Goal: Task Accomplishment & Management: Manage account settings

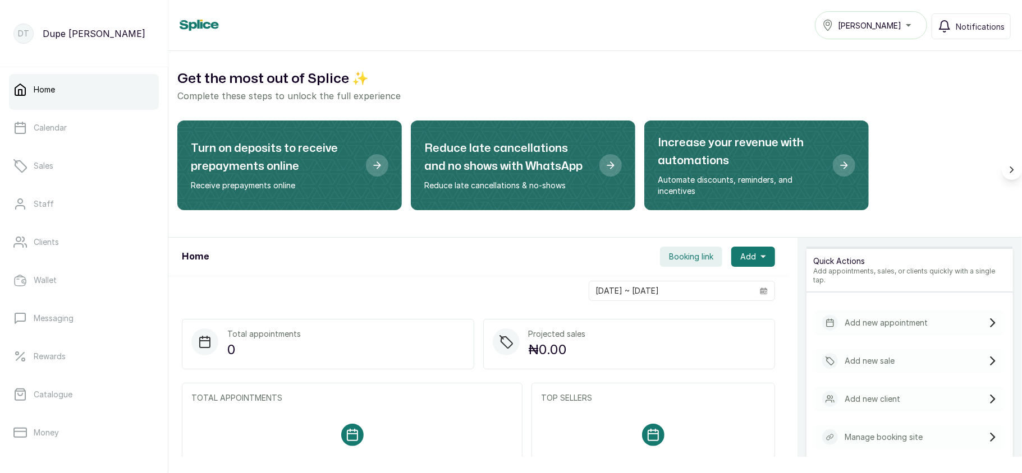
click at [861, 18] on button "[PERSON_NAME]" at bounding box center [871, 25] width 112 height 28
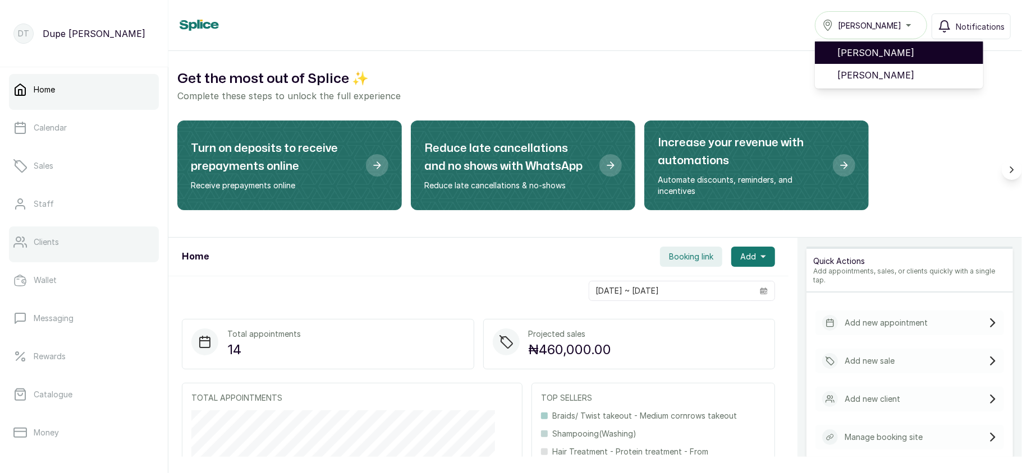
click at [88, 241] on link "Clients" at bounding box center [84, 242] width 150 height 31
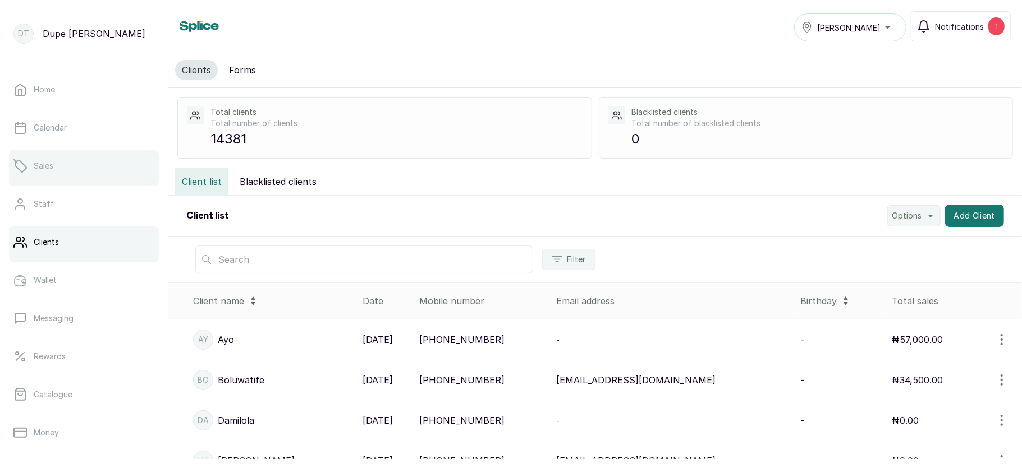
click at [50, 178] on link "Sales" at bounding box center [84, 165] width 150 height 31
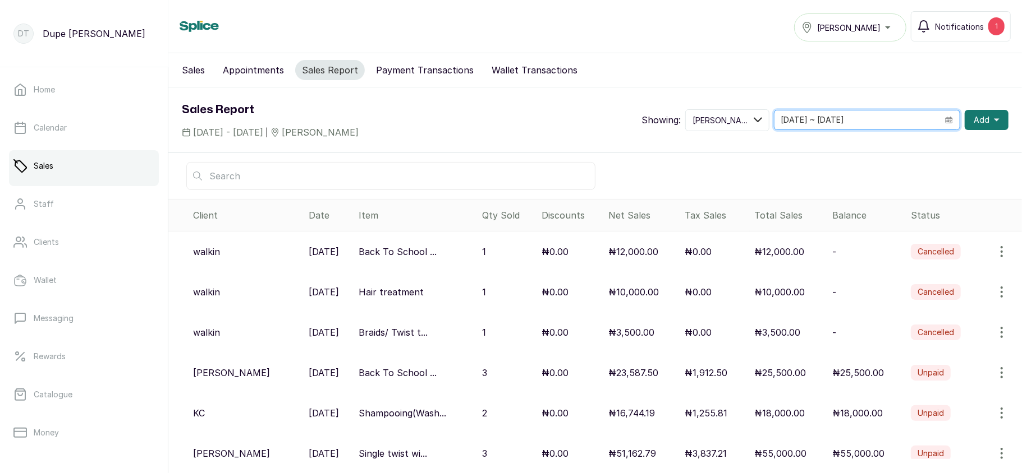
click at [891, 119] on input "02/10/2025 ~ 02/10/2025" at bounding box center [856, 120] width 164 height 19
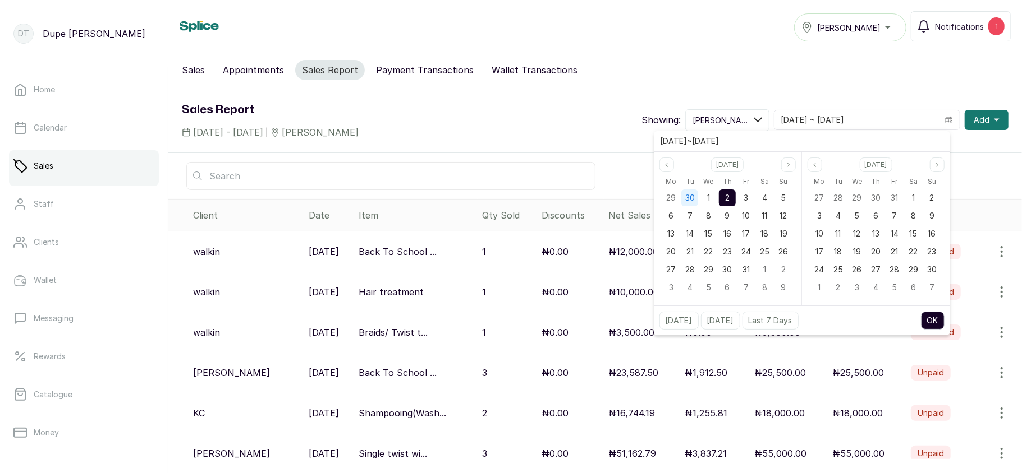
click at [685, 202] on span "30" at bounding box center [690, 198] width 10 height 10
click at [687, 272] on span "30" at bounding box center [690, 270] width 10 height 10
click at [930, 322] on button "OK" at bounding box center [933, 321] width 24 height 18
type input "30/09/2025 ~ 30/09/2025"
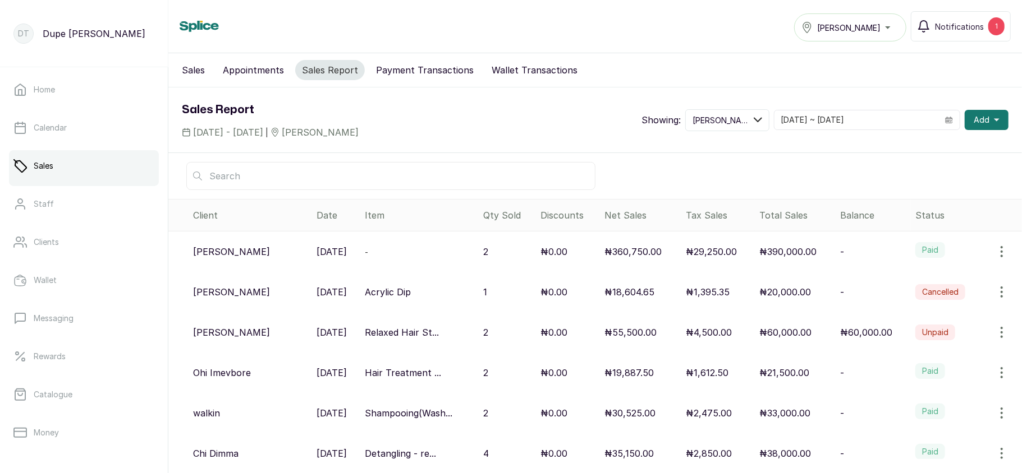
click at [800, 252] on p "₦390,000.00" at bounding box center [787, 251] width 57 height 13
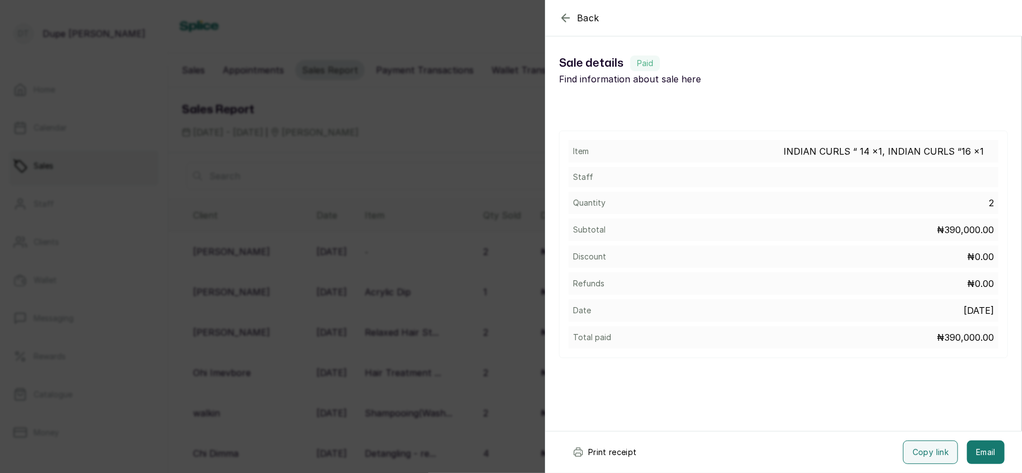
click at [606, 451] on button "Print receipt" at bounding box center [604, 453] width 82 height 24
click at [413, 279] on div "Back Sale details Sale details Paid Find information about sale here Item INDIA…" at bounding box center [511, 236] width 1022 height 473
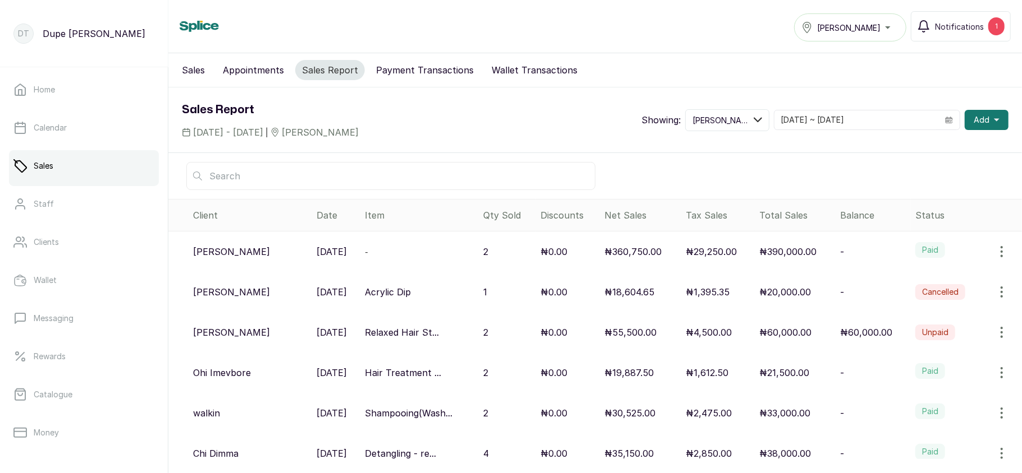
click at [624, 256] on p "₦360,750.00" at bounding box center [632, 251] width 57 height 13
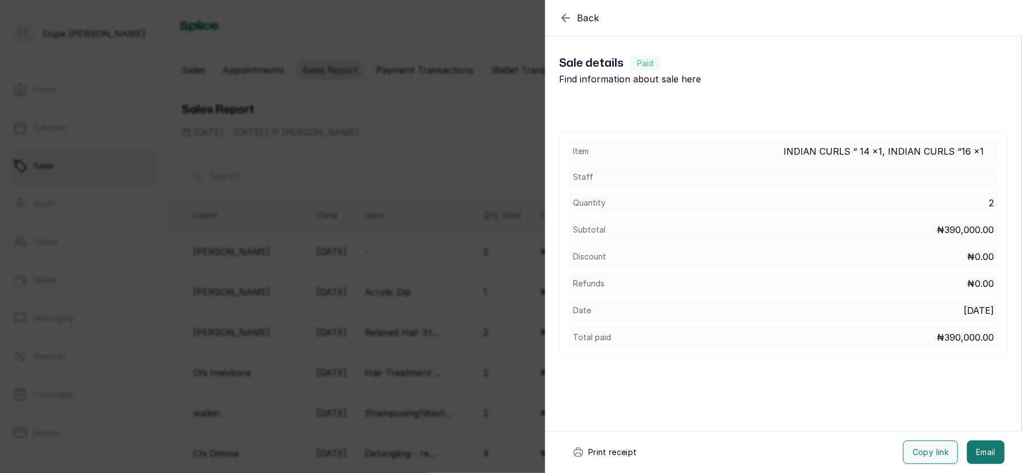
click at [453, 323] on div "Back Sale details Sale details Paid Find information about sale here Item INDIA…" at bounding box center [511, 236] width 1022 height 473
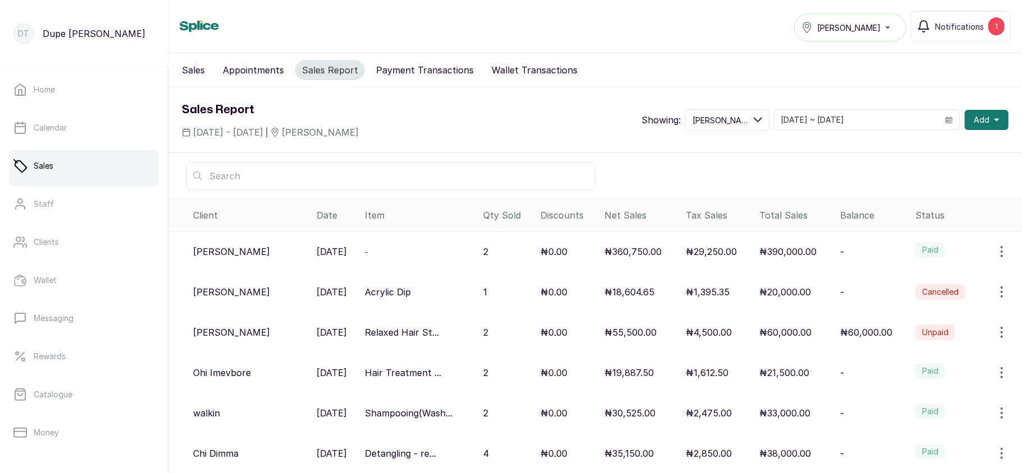
click at [567, 294] on p "₦0.00" at bounding box center [553, 292] width 27 height 13
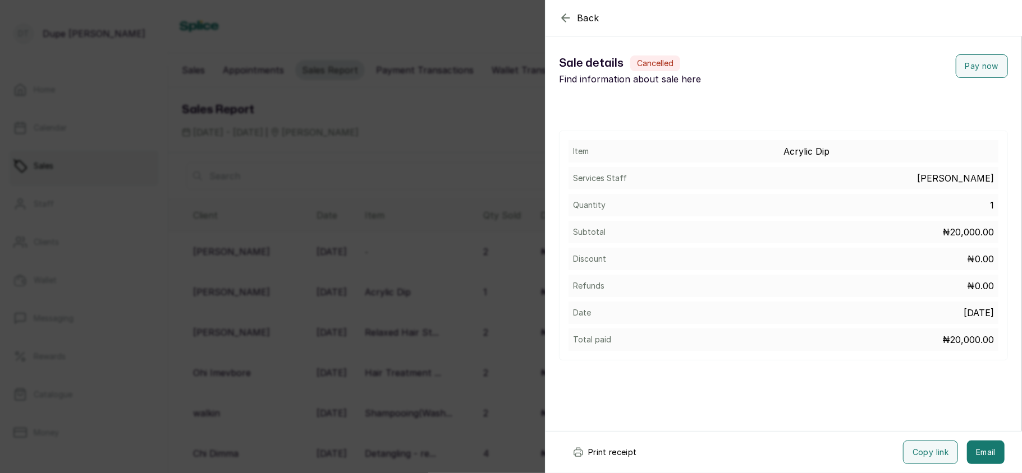
click at [618, 449] on button "Print receipt" at bounding box center [604, 453] width 82 height 24
click at [50, 270] on div "Back Sale details Sale details Cancelled Find information about sale here Pay n…" at bounding box center [511, 236] width 1022 height 473
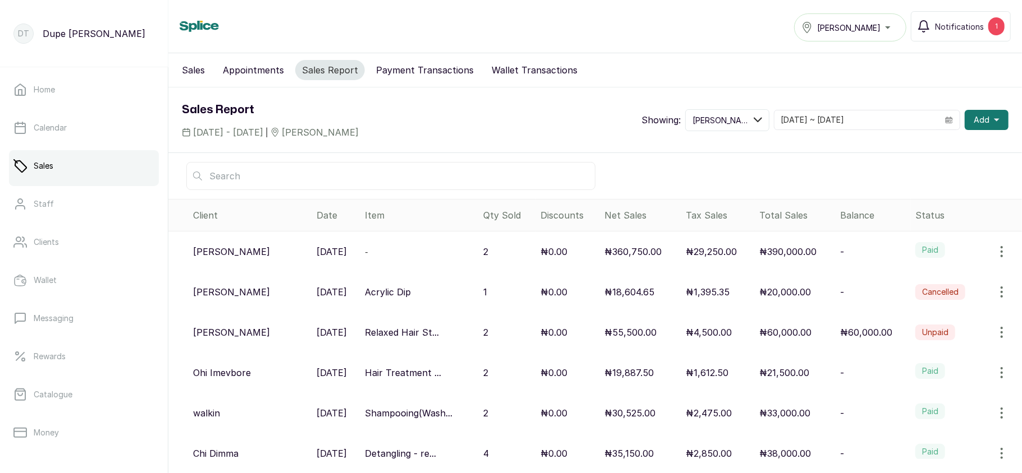
scroll to position [162, 0]
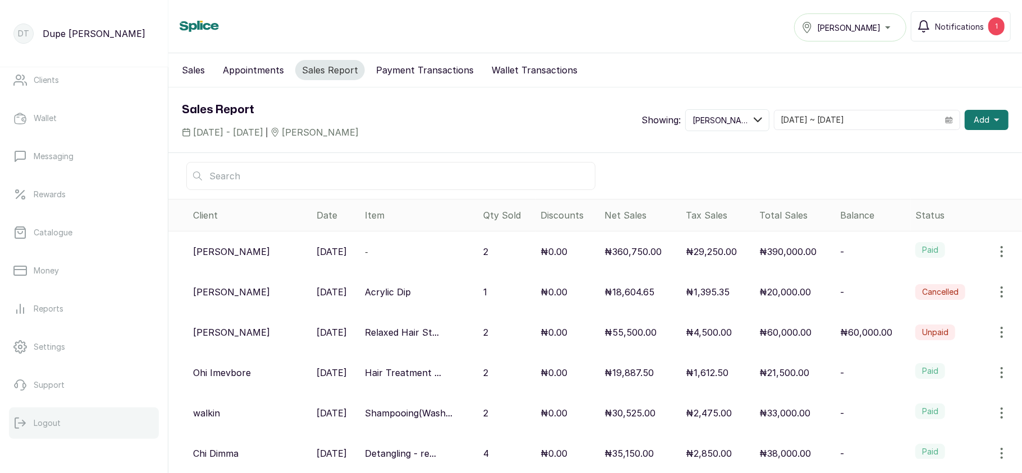
click at [52, 432] on button "Logout" at bounding box center [84, 423] width 150 height 31
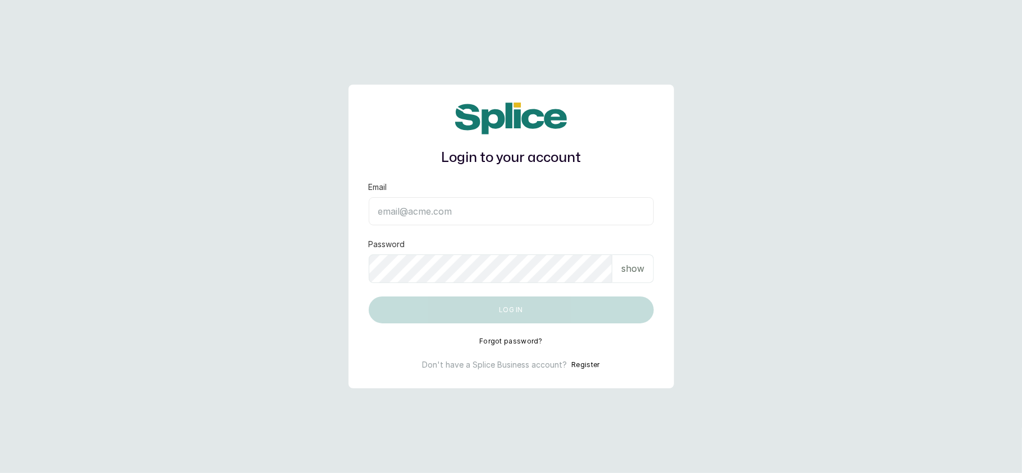
click at [485, 209] on input "Email" at bounding box center [511, 211] width 285 height 28
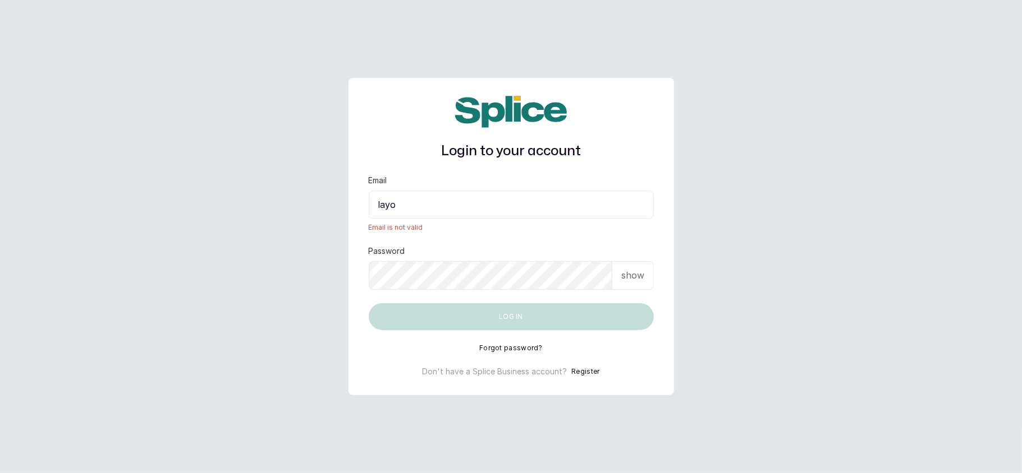
type input "layo@"
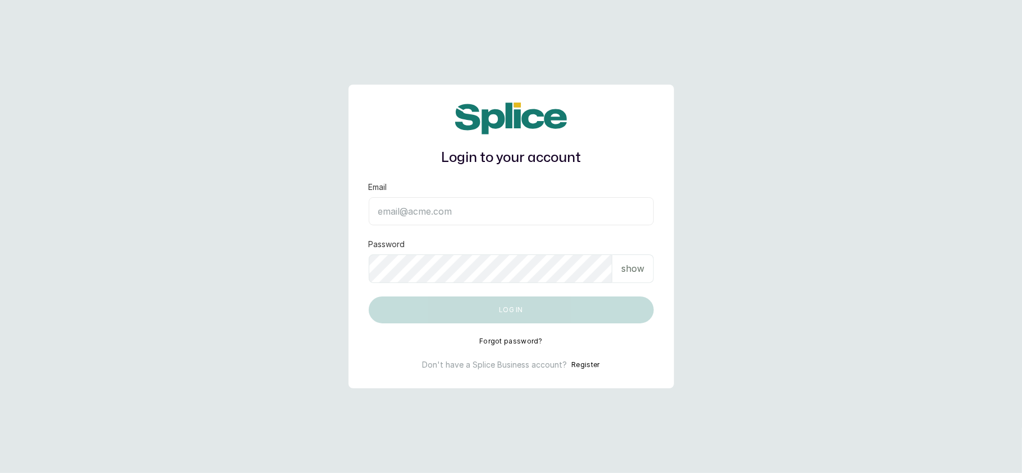
click at [448, 204] on input "Email" at bounding box center [511, 211] width 285 height 28
type input "layo@withsplice.com"
click at [639, 270] on p "show" at bounding box center [632, 268] width 23 height 13
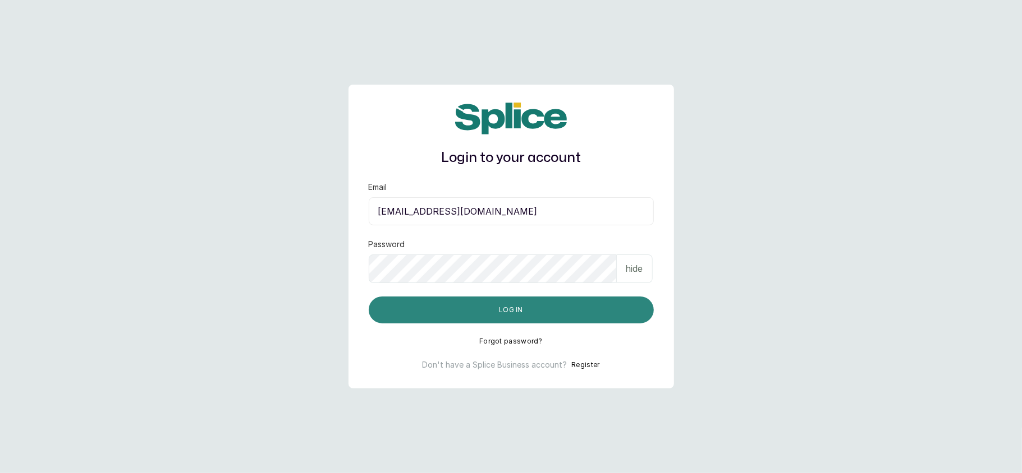
click at [406, 310] on button "Log in" at bounding box center [511, 310] width 285 height 27
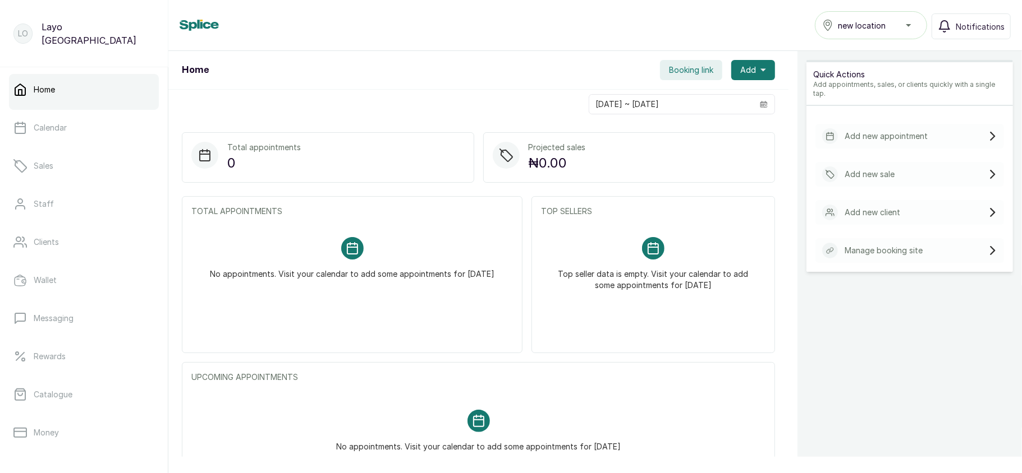
click at [887, 31] on div "new location" at bounding box center [871, 25] width 98 height 13
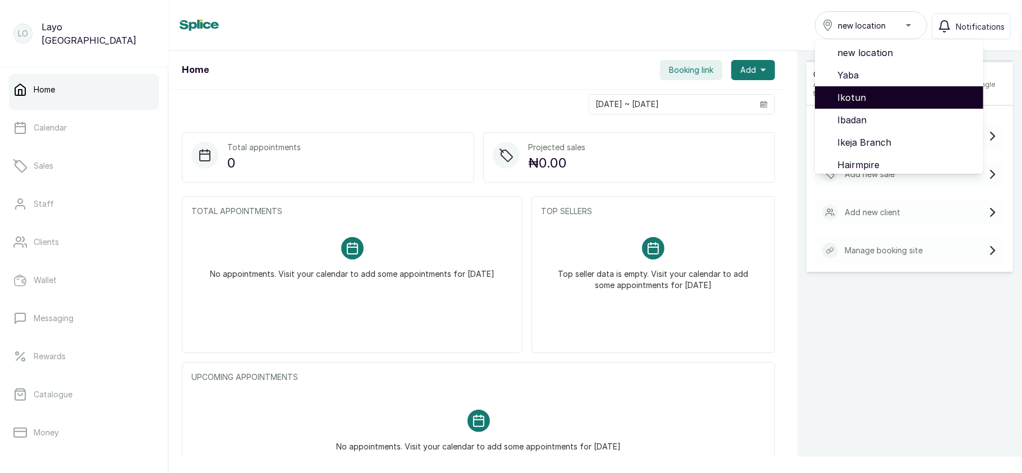
scroll to position [94, 0]
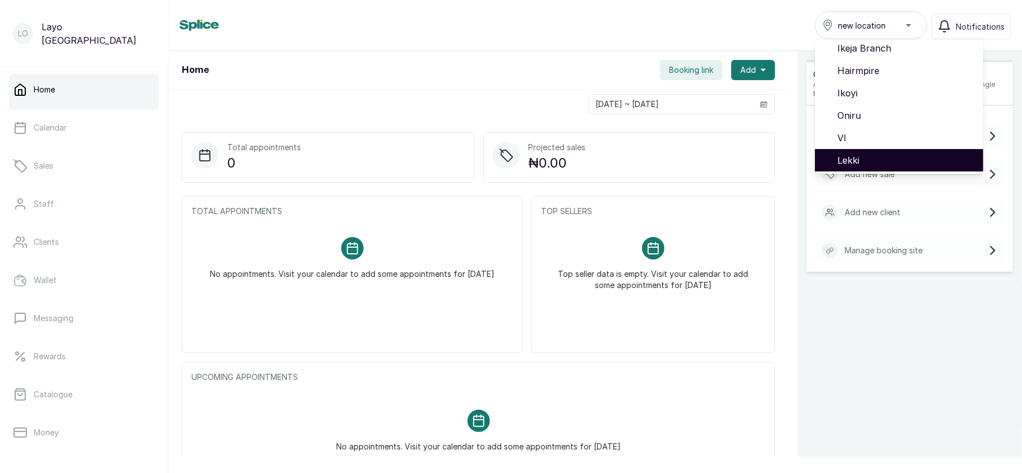
click at [841, 158] on span "Lekki" at bounding box center [905, 160] width 137 height 13
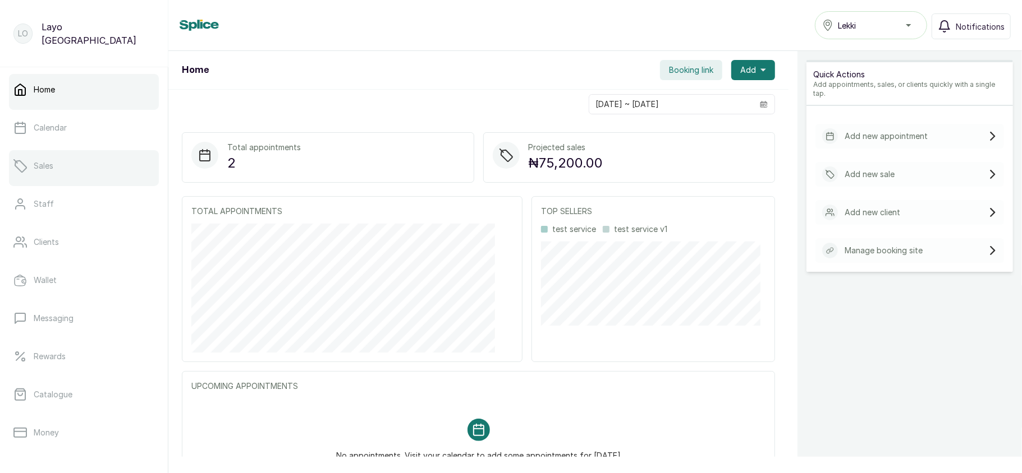
click at [57, 168] on link "Sales" at bounding box center [84, 165] width 150 height 31
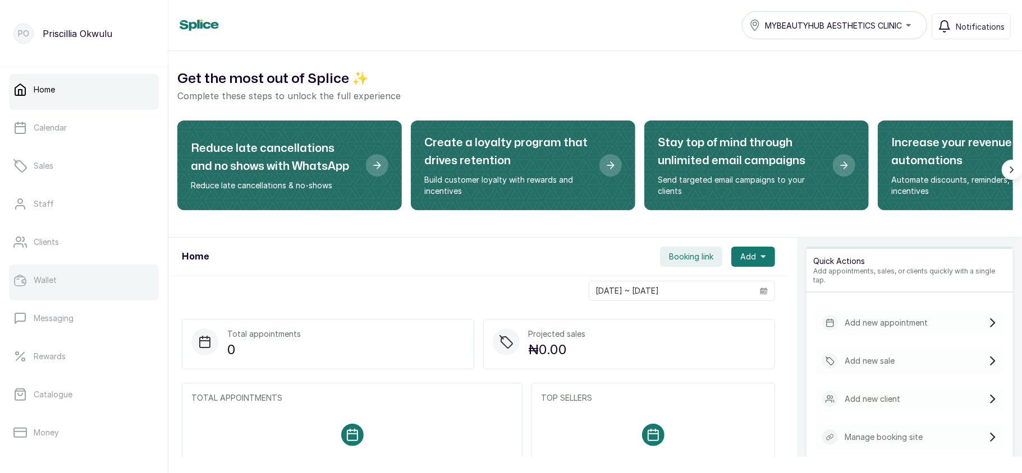
scroll to position [162, 0]
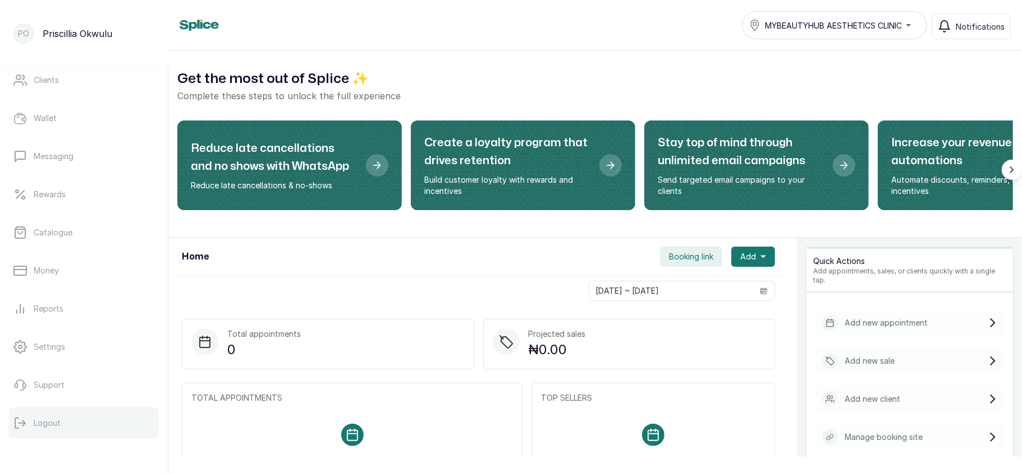
click at [63, 420] on button "Logout" at bounding box center [84, 423] width 150 height 31
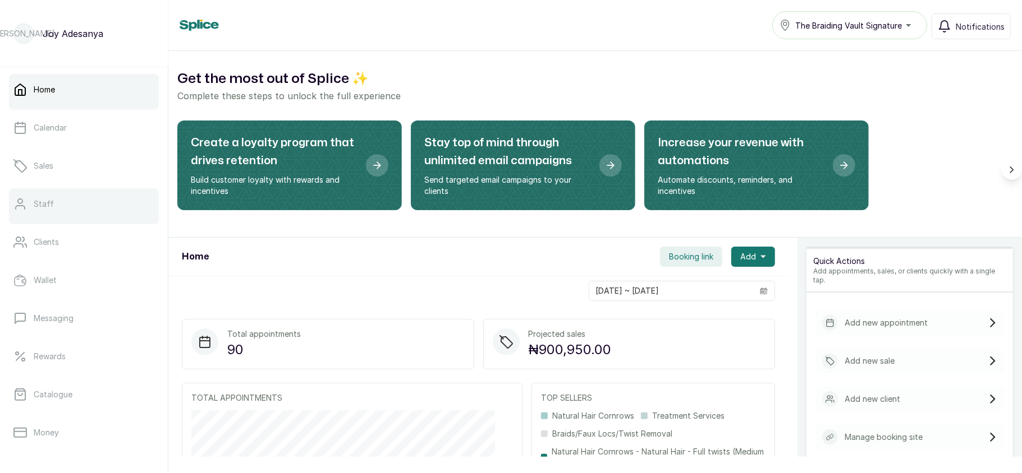
click at [45, 197] on link "Staff" at bounding box center [84, 203] width 150 height 31
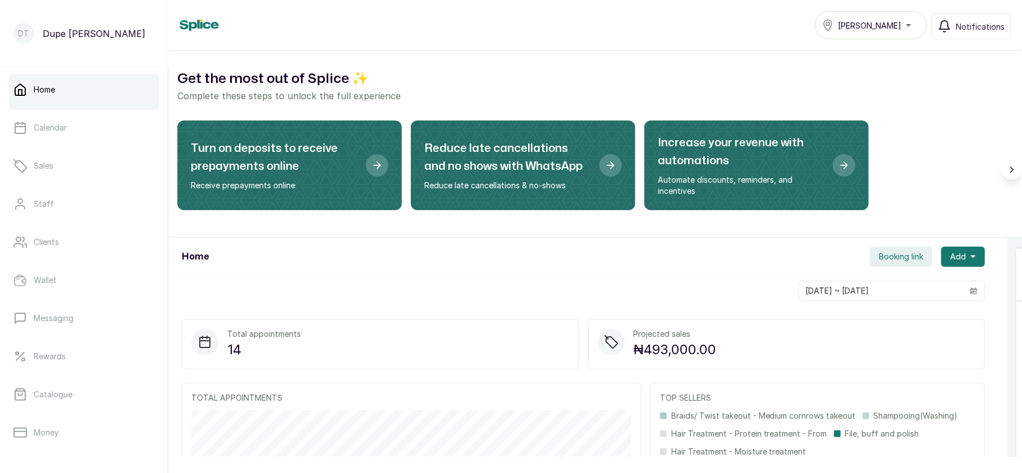
click at [858, 20] on span "[PERSON_NAME]" at bounding box center [869, 26] width 63 height 12
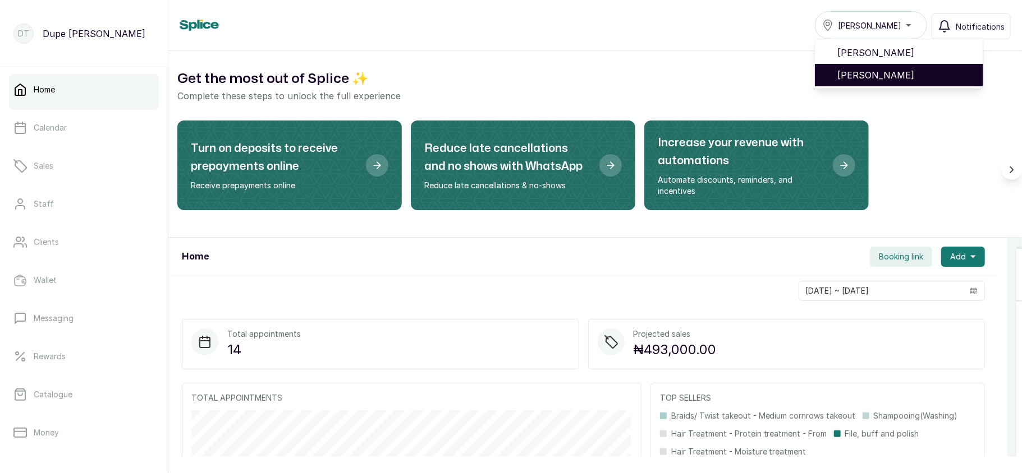
click at [863, 70] on span "[PERSON_NAME]" at bounding box center [905, 74] width 137 height 13
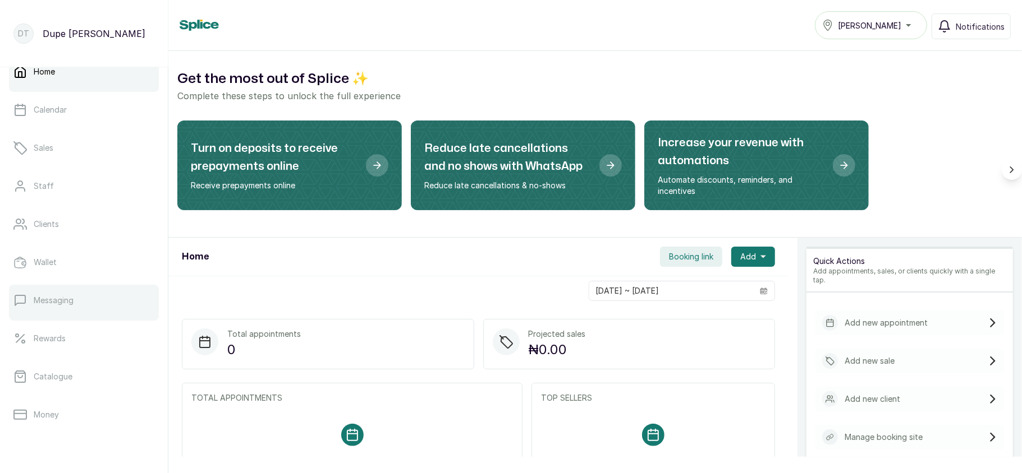
scroll to position [19, 0]
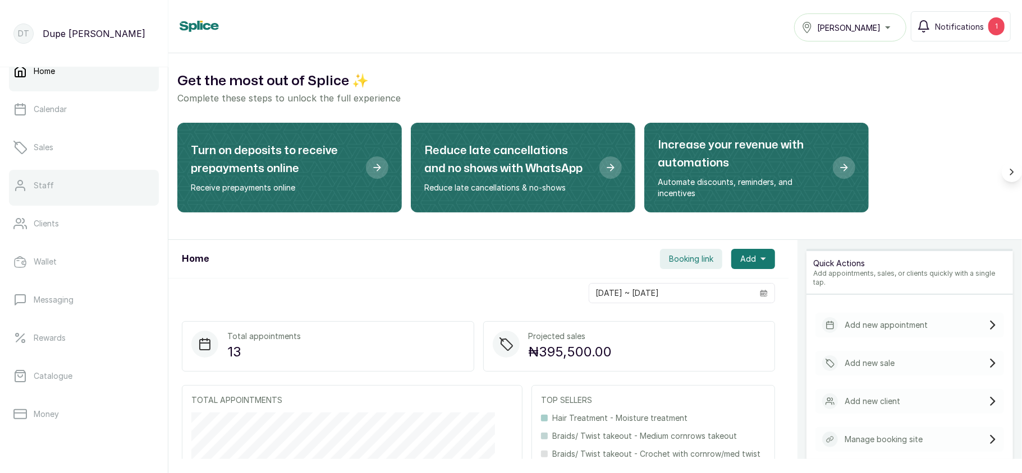
click at [43, 196] on link "Staff" at bounding box center [84, 185] width 150 height 31
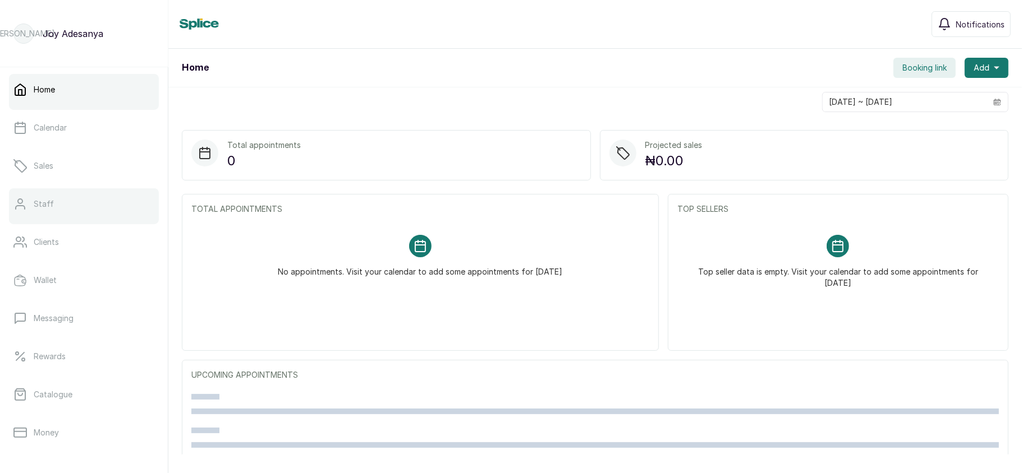
click at [85, 197] on link "Staff" at bounding box center [84, 203] width 150 height 31
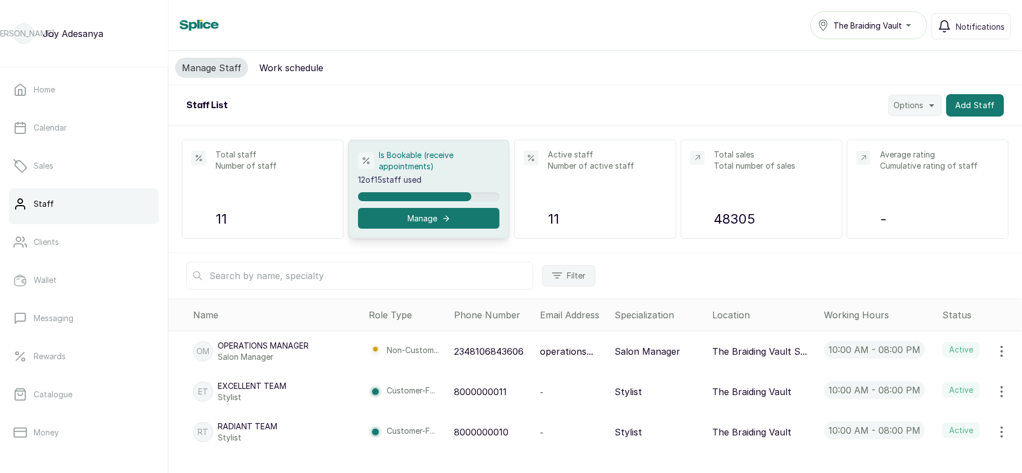
scroll to position [319, 0]
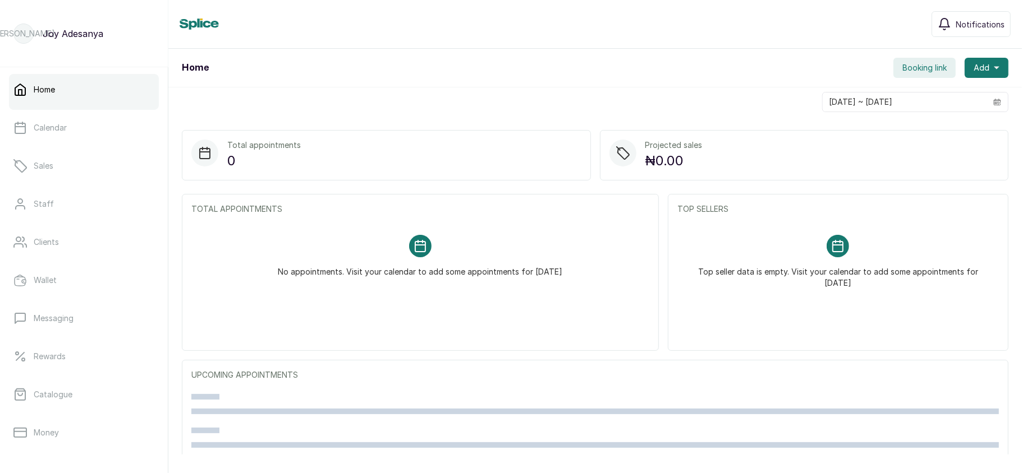
click at [427, 84] on div "Home Booking link Add" at bounding box center [594, 68] width 853 height 39
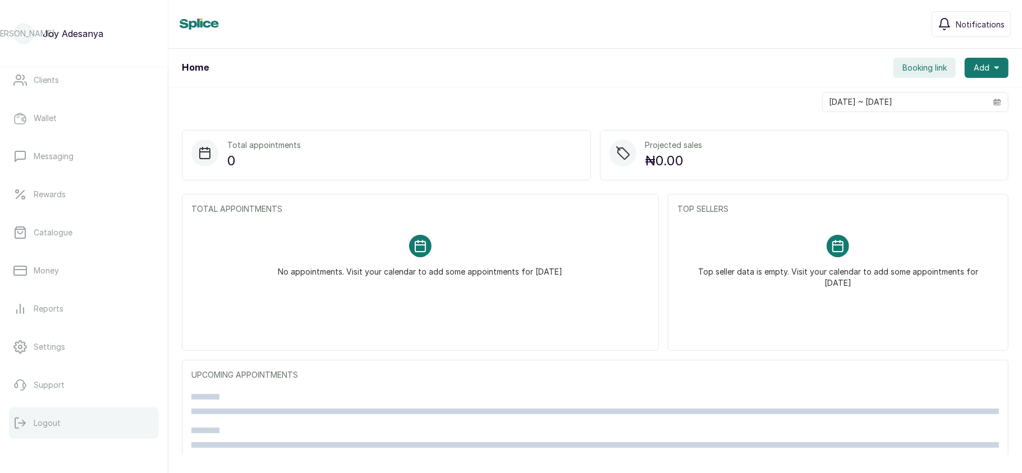
click at [63, 426] on button "Logout" at bounding box center [84, 423] width 150 height 31
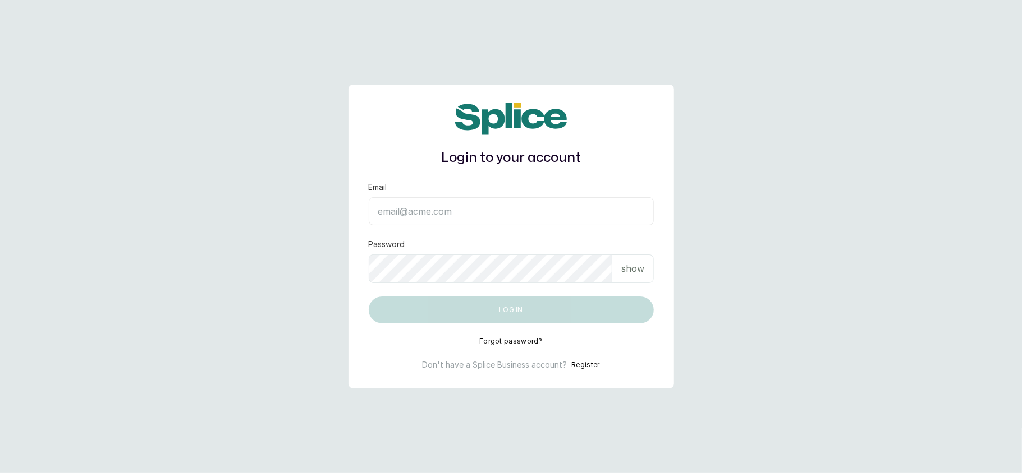
click at [417, 86] on div "Login to your account Email Password show Log in Forgot password? Don't have a …" at bounding box center [510, 236] width 325 height 303
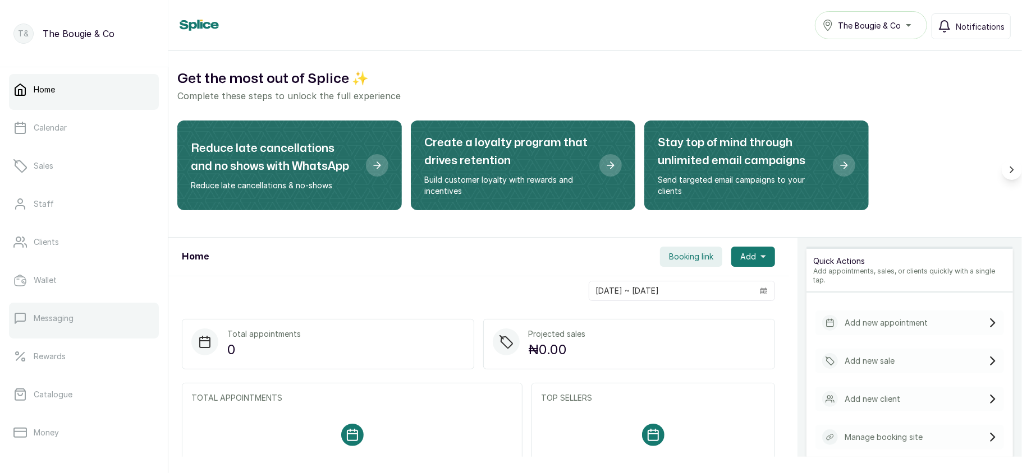
scroll to position [162, 0]
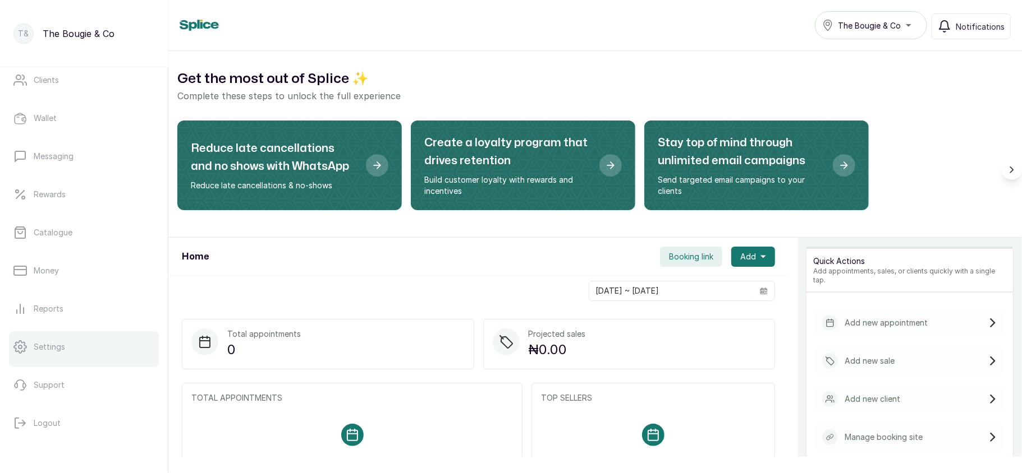
click at [57, 358] on link "Settings" at bounding box center [84, 347] width 150 height 31
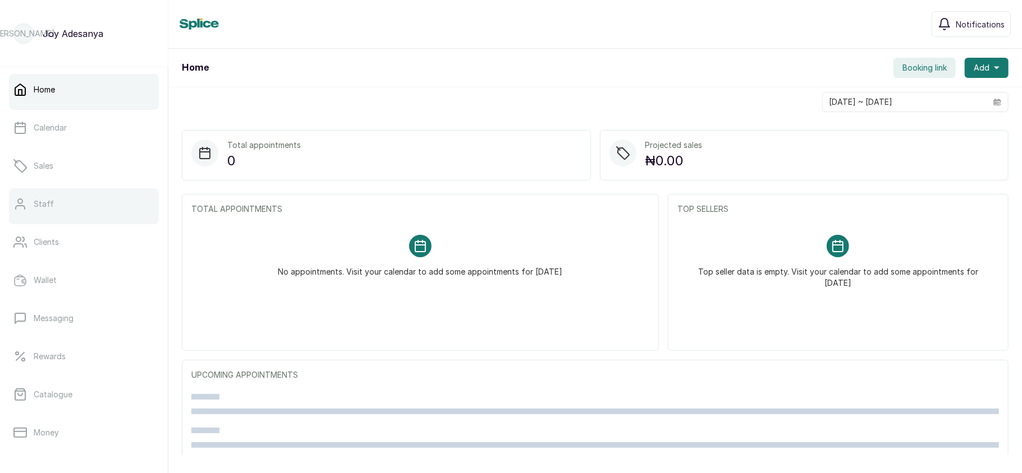
click at [73, 209] on link "Staff" at bounding box center [84, 203] width 150 height 31
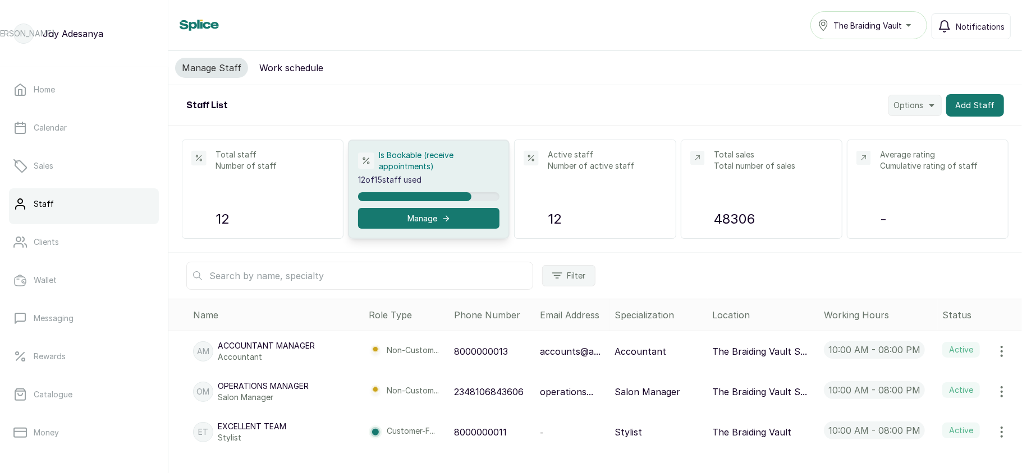
scroll to position [162, 0]
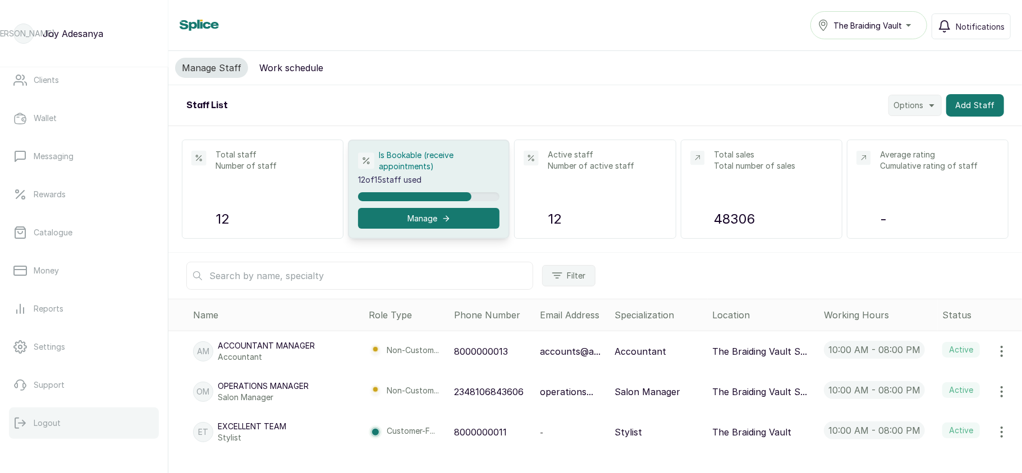
click at [77, 425] on button "Logout" at bounding box center [84, 423] width 150 height 31
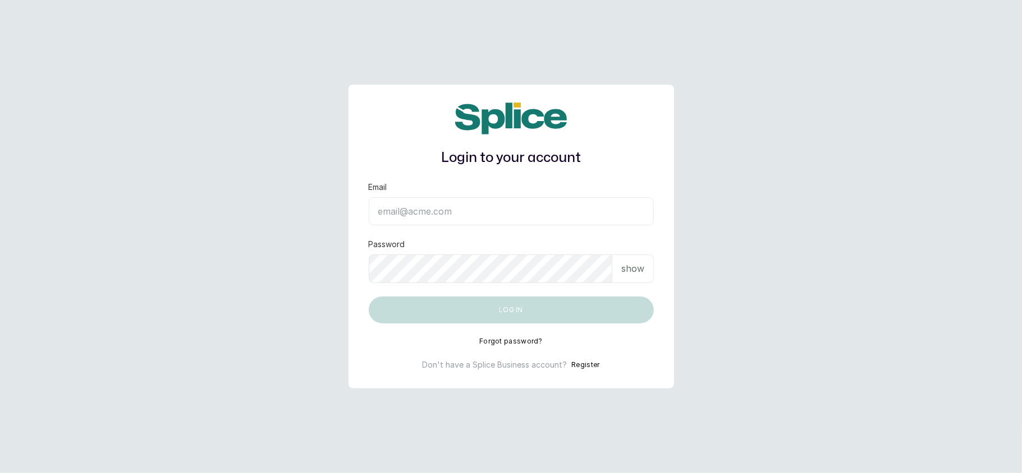
click at [450, 203] on input "Email" at bounding box center [511, 211] width 285 height 28
type input "[EMAIL_ADDRESS][DOMAIN_NAME]"
click at [627, 269] on p "show" at bounding box center [632, 268] width 23 height 13
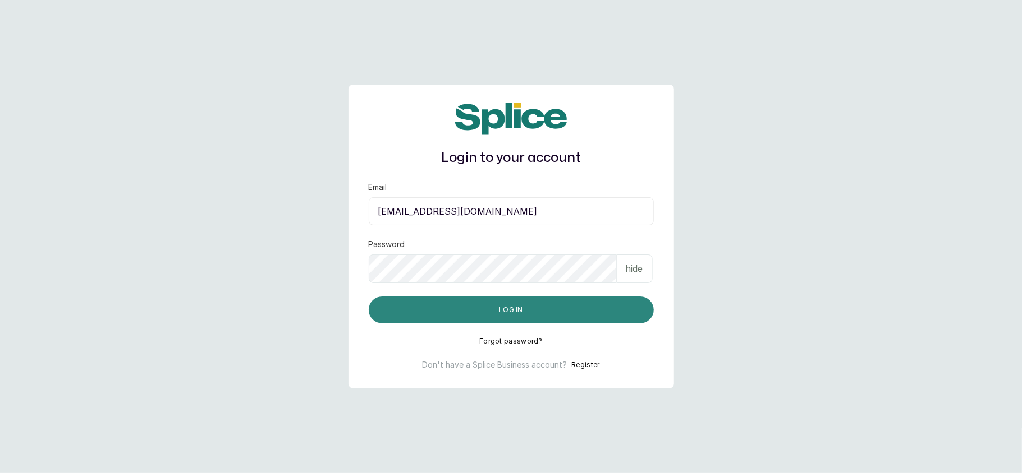
click at [433, 303] on button "Log in" at bounding box center [511, 310] width 285 height 27
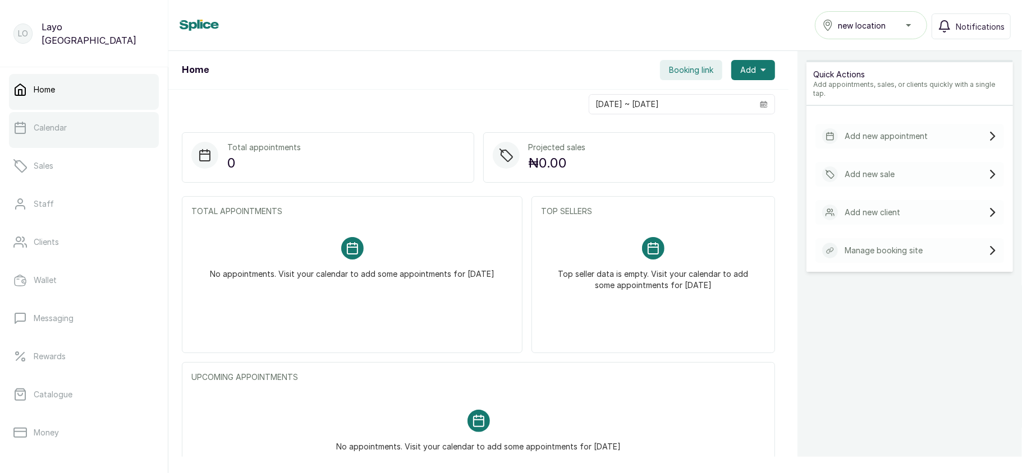
click at [88, 122] on link "Calendar" at bounding box center [84, 127] width 150 height 31
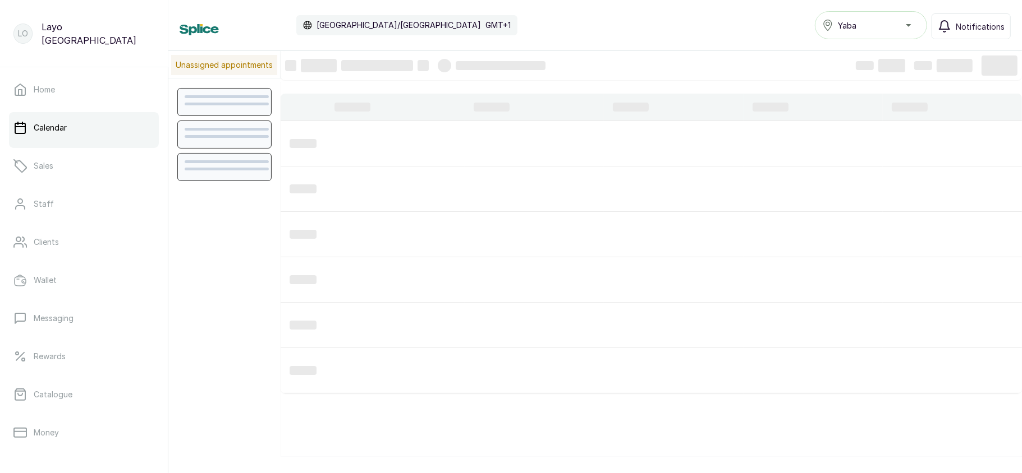
scroll to position [378, 0]
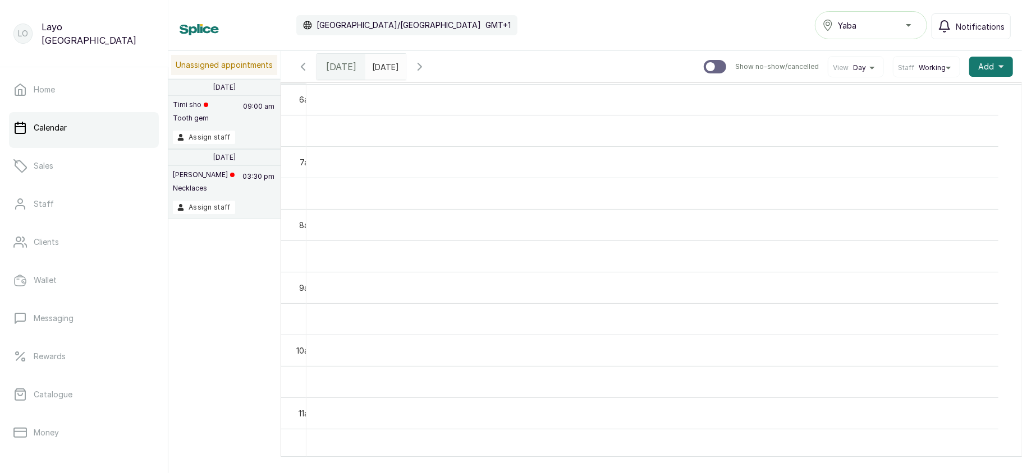
click at [440, 272] on td at bounding box center [652, 256] width 692 height 31
click at [903, 33] on button "Yaba" at bounding box center [871, 25] width 112 height 28
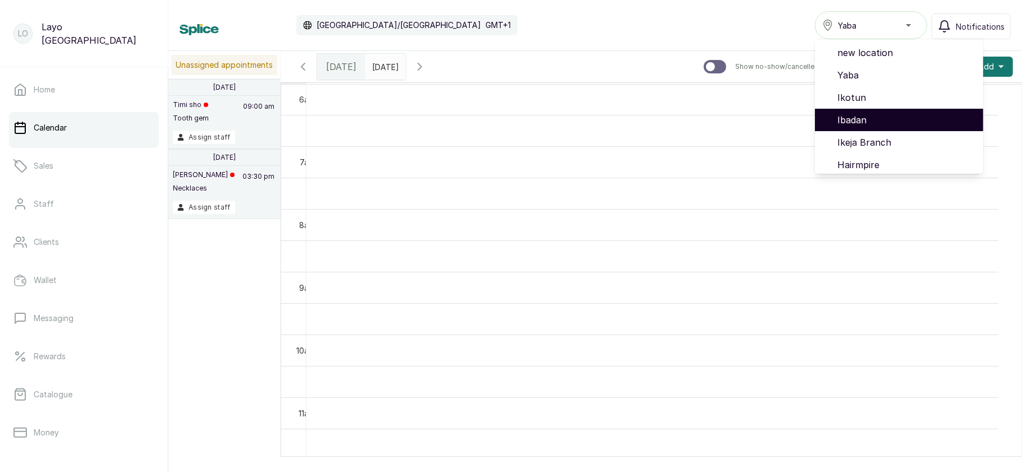
scroll to position [94, 0]
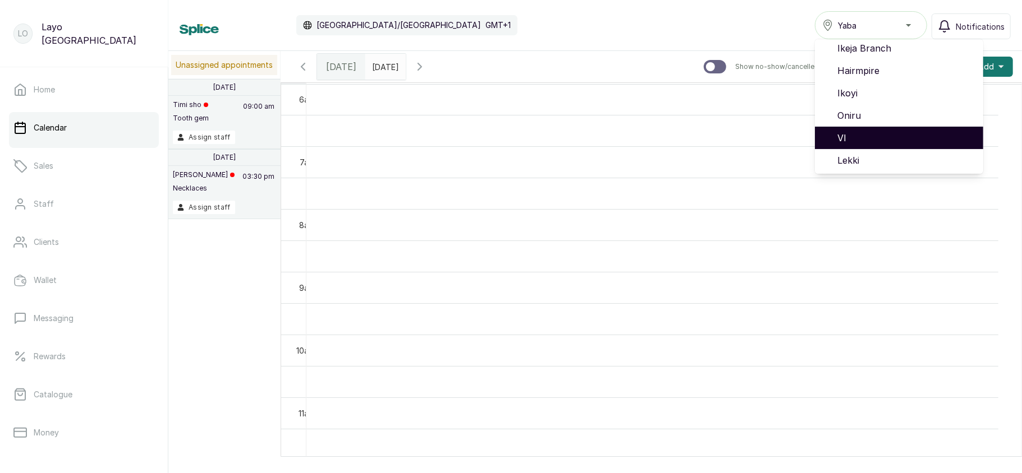
click at [856, 142] on span "VI" at bounding box center [905, 137] width 137 height 13
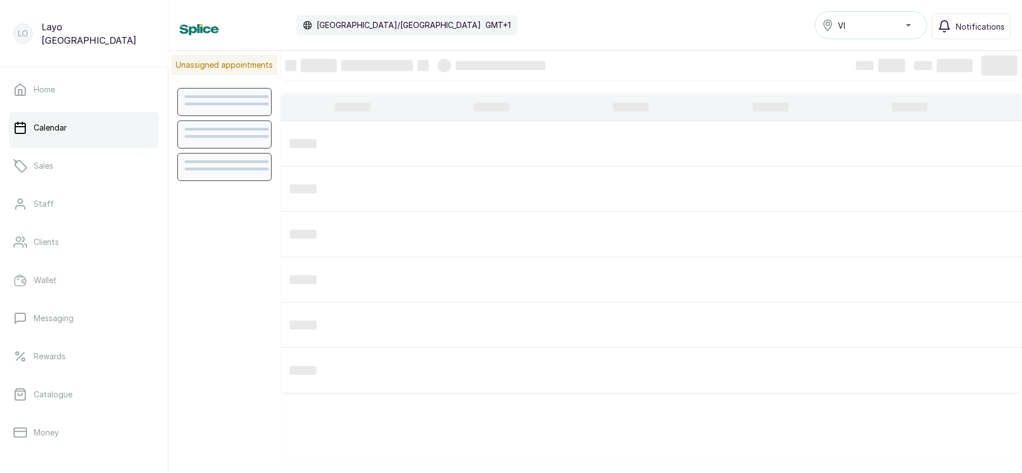
scroll to position [378, 0]
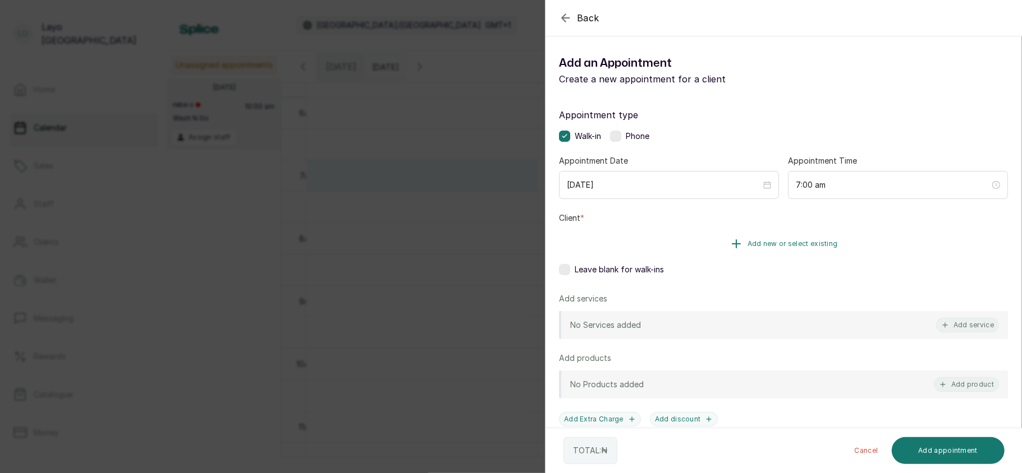
click at [761, 240] on span "Add new or select existing" at bounding box center [792, 244] width 90 height 9
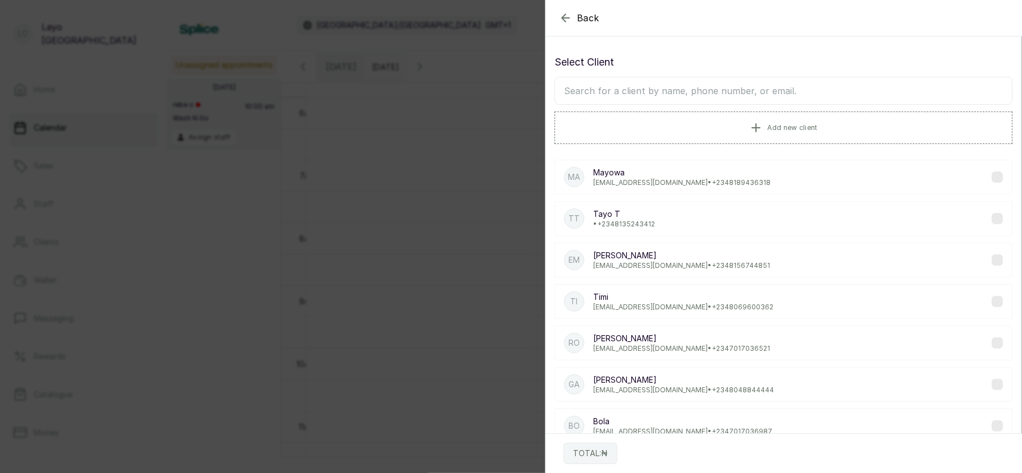
click at [656, 83] on input "text" at bounding box center [783, 91] width 458 height 28
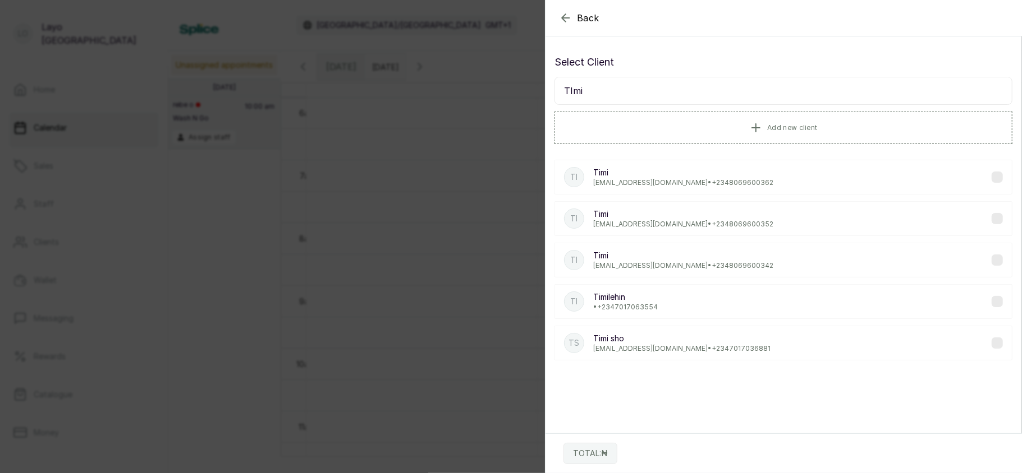
type input "TImi"
click at [616, 182] on p "lovedive@gmail.com • +234 8069600362" at bounding box center [683, 182] width 180 height 9
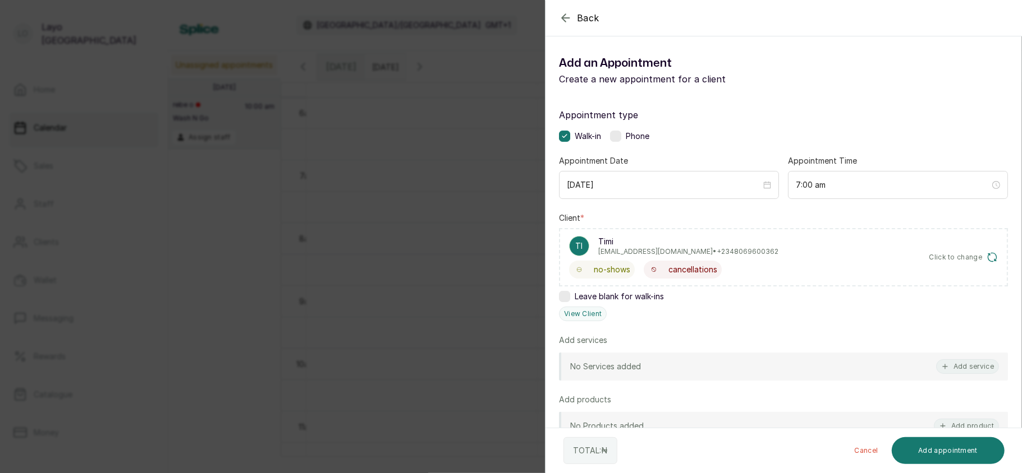
scroll to position [163, 0]
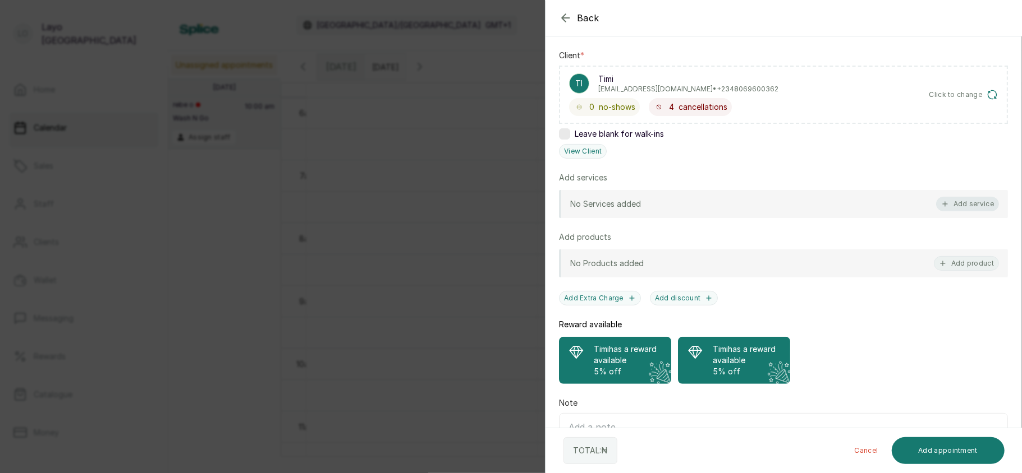
click at [950, 203] on button "Add service" at bounding box center [967, 204] width 63 height 15
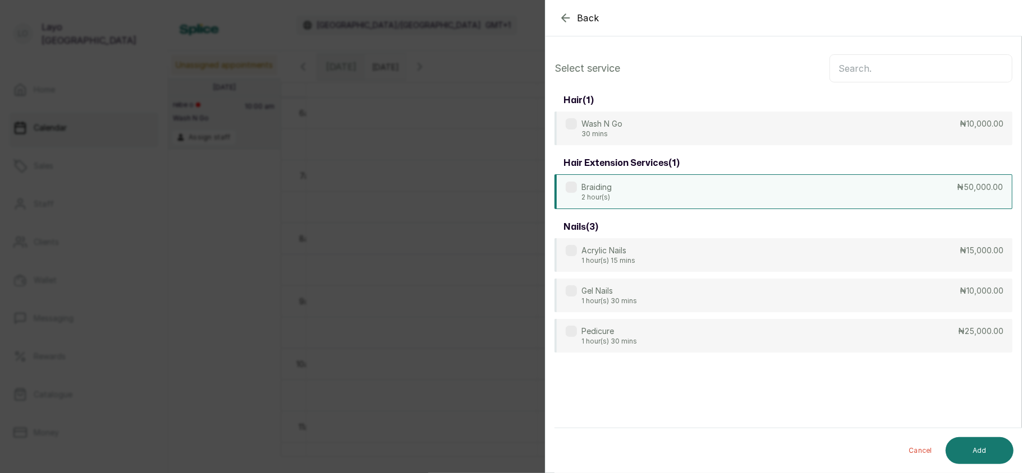
click at [752, 200] on div "Braiding 2 hour(s) ₦50,000.00" at bounding box center [783, 191] width 458 height 35
click at [993, 443] on button "Add" at bounding box center [979, 451] width 68 height 27
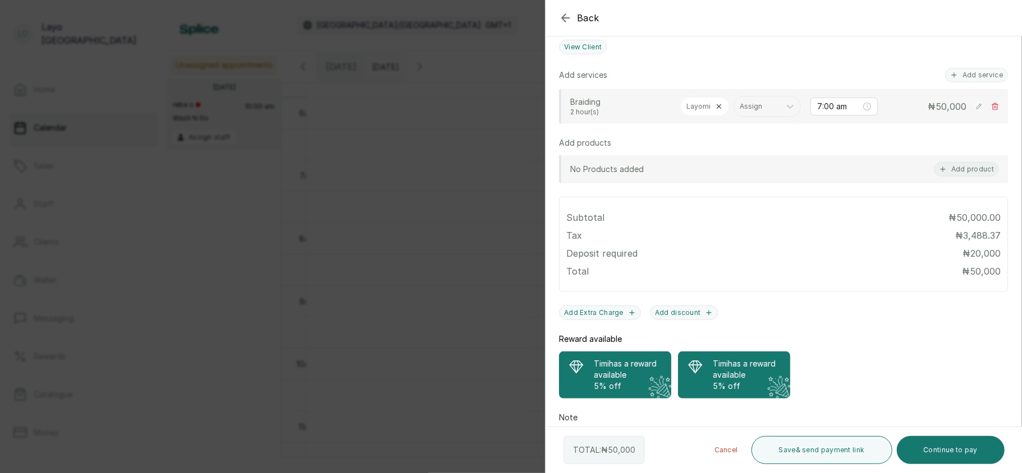
scroll to position [385, 0]
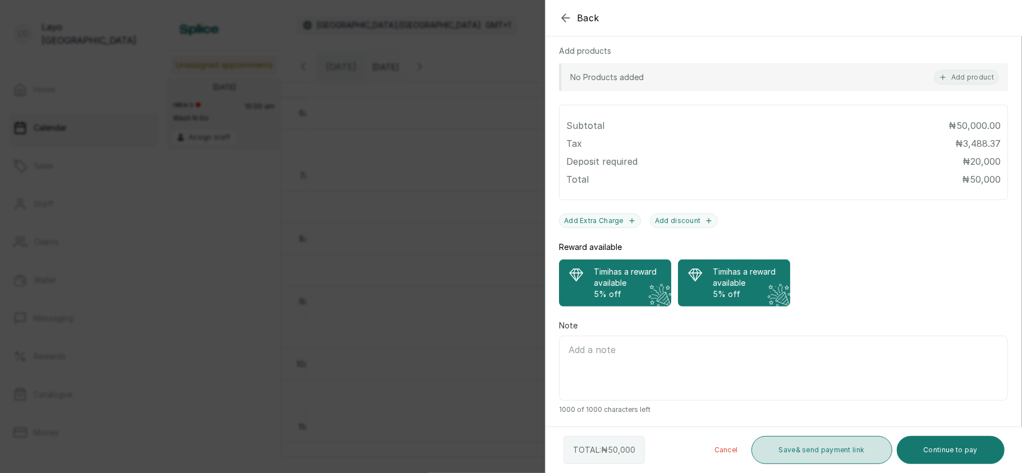
click at [828, 456] on button "Save & send payment link" at bounding box center [821, 450] width 141 height 28
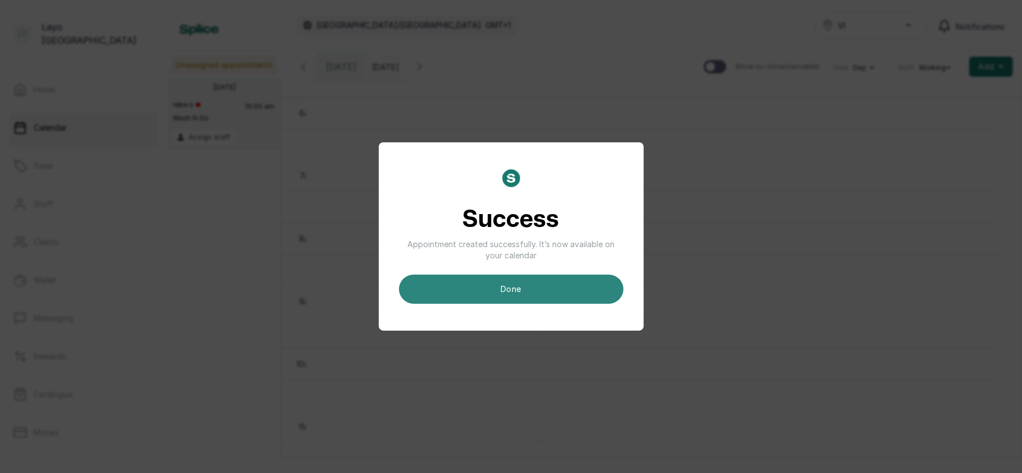
click at [502, 287] on button "done" at bounding box center [511, 289] width 224 height 29
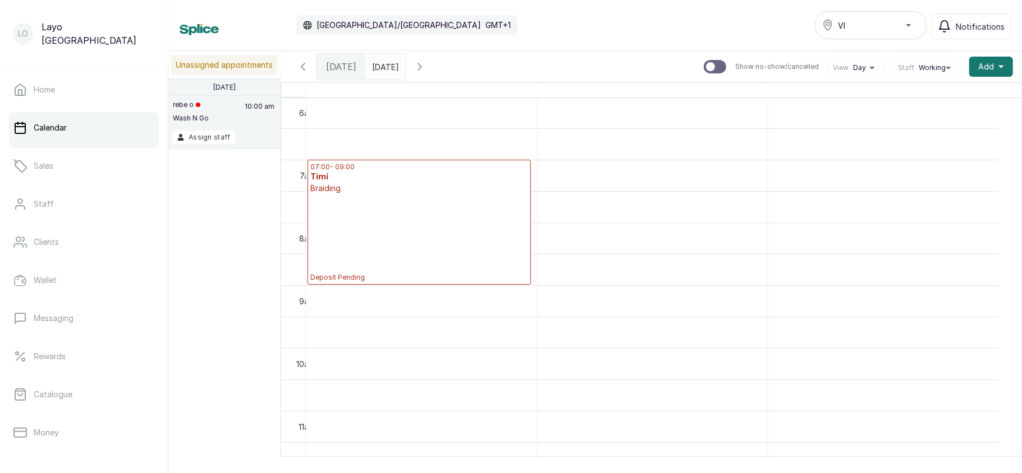
scroll to position [162, 0]
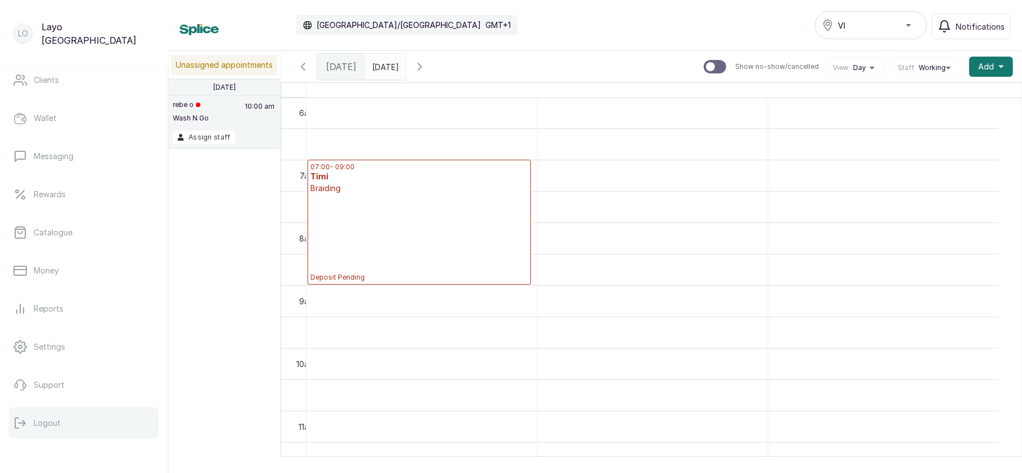
click at [54, 418] on p "Logout" at bounding box center [47, 423] width 27 height 11
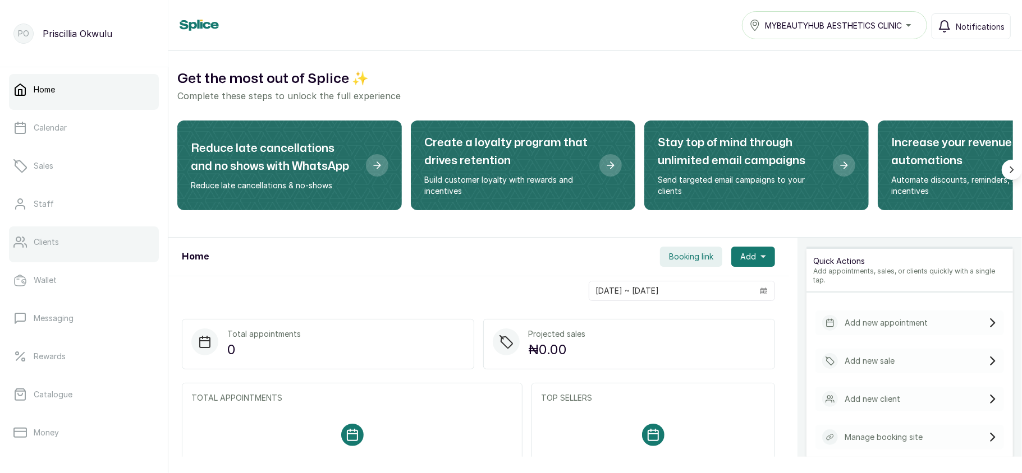
scroll to position [162, 0]
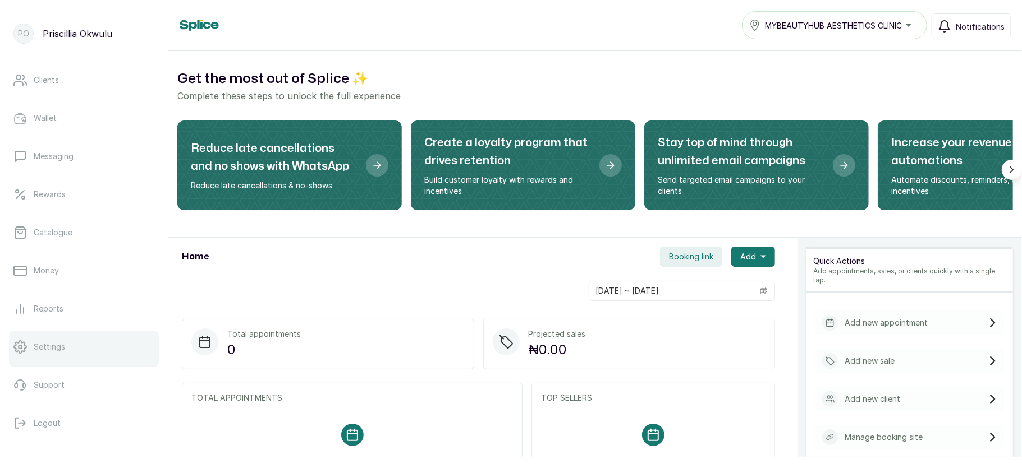
click at [52, 357] on link "Settings" at bounding box center [84, 347] width 150 height 31
